Goal: Information Seeking & Learning: Learn about a topic

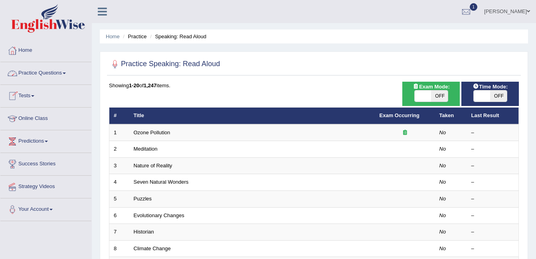
click at [36, 75] on link "Practice Questions" at bounding box center [45, 72] width 91 height 20
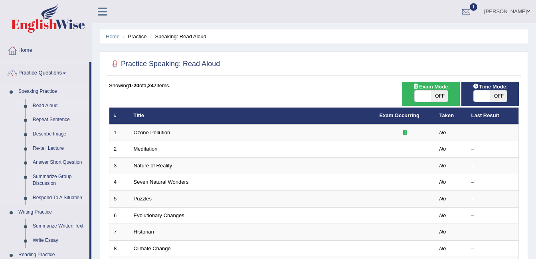
click at [41, 178] on link "Summarize Group Discussion" at bounding box center [59, 180] width 60 height 21
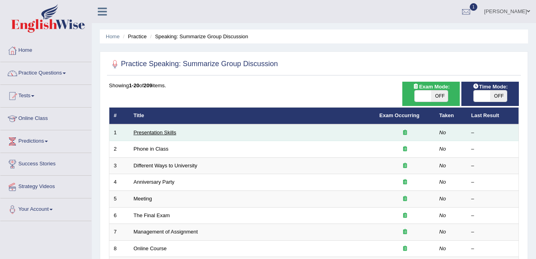
click at [152, 134] on link "Presentation Skills" at bounding box center [155, 133] width 43 height 6
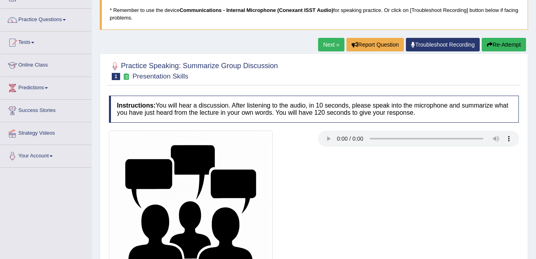
scroll to position [100, 0]
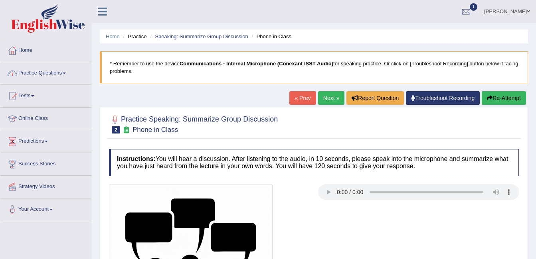
click at [30, 47] on link "Home" at bounding box center [45, 49] width 91 height 20
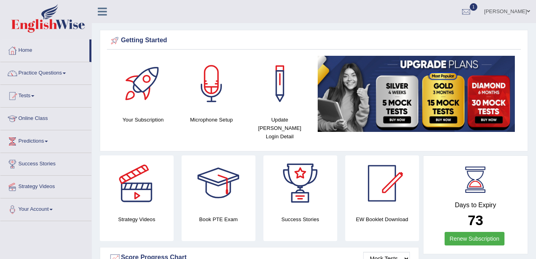
click at [41, 119] on link "Online Class" at bounding box center [45, 118] width 91 height 20
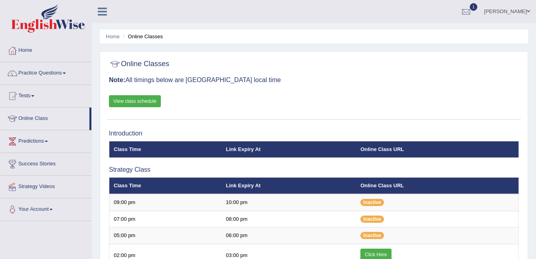
click at [348, 78] on h3 "Note: All timings below are Melbourne local time" at bounding box center [314, 80] width 410 height 7
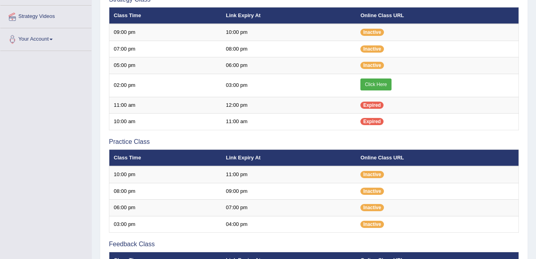
scroll to position [188, 0]
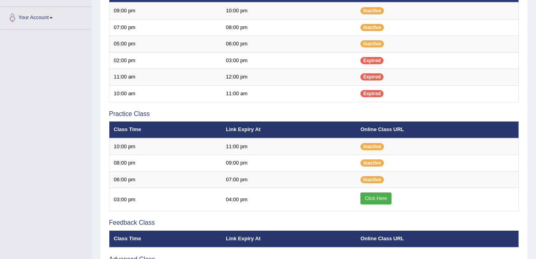
scroll to position [188, 0]
